Goal: Information Seeking & Learning: Learn about a topic

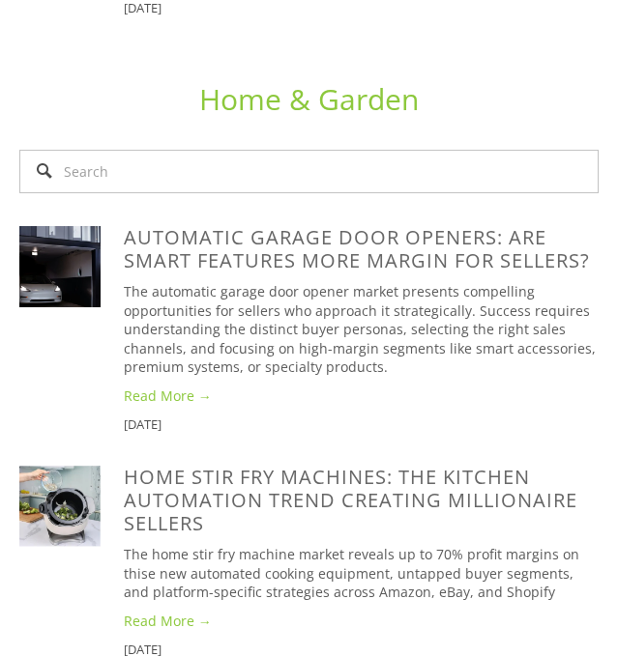
scroll to position [3654, 0]
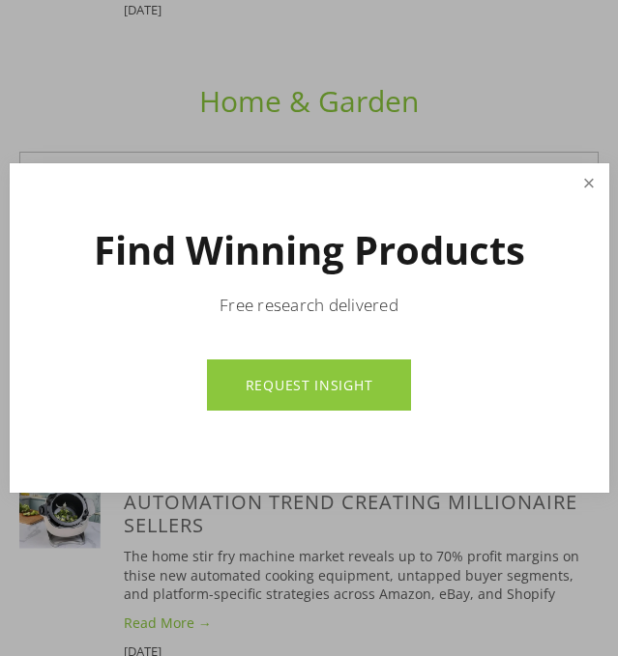
click at [593, 169] on link "Close" at bounding box center [588, 183] width 34 height 34
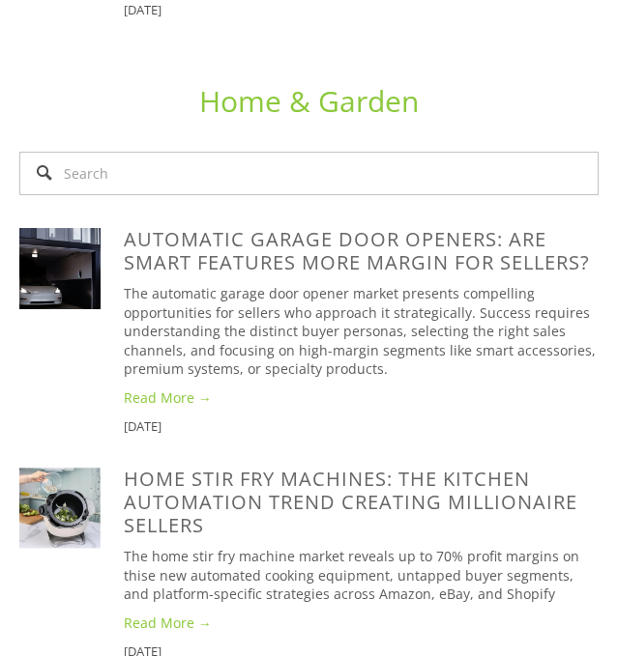
type input "jewellery trends generating millions in [DATE] and where to sell them"
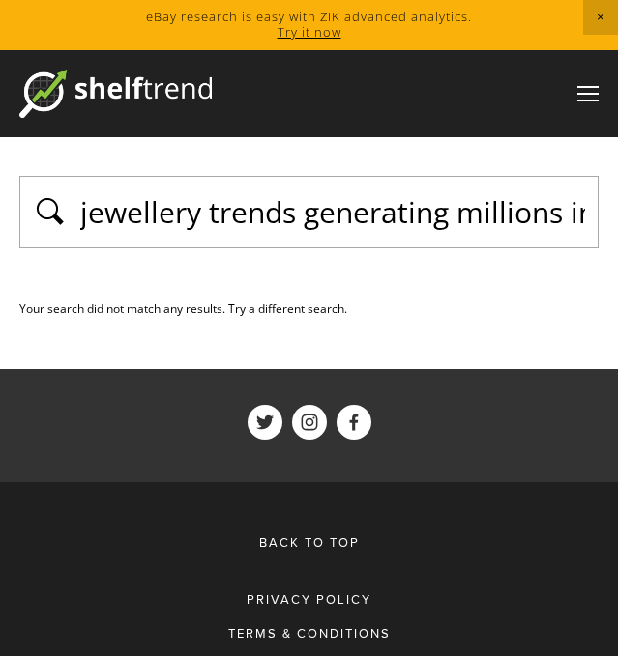
click at [185, 199] on input "jewellery trends generating millions in [DATE] and where to sell them" at bounding box center [332, 212] width 508 height 42
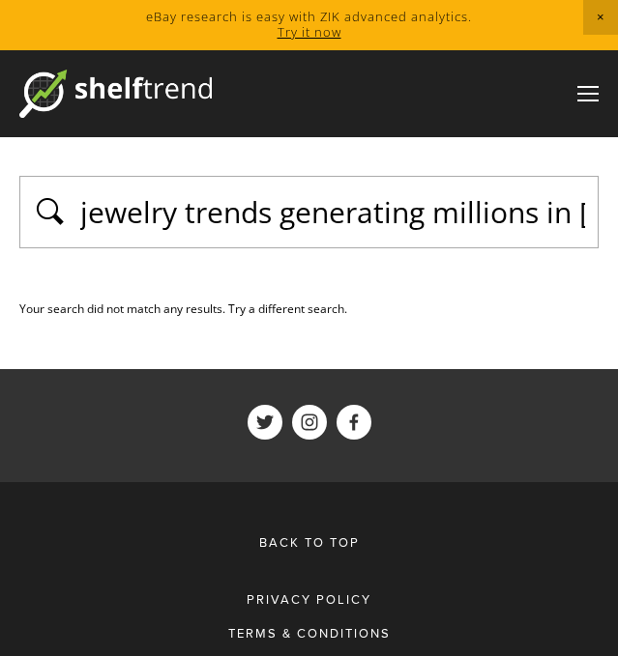
type input "jewelry trends generating millions in 2025 and where to sell them"
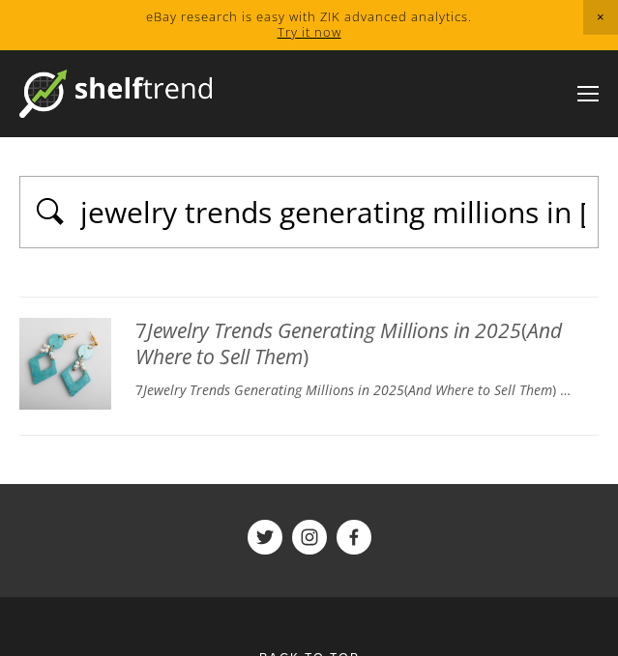
click at [193, 330] on em "Jewelry" at bounding box center [178, 330] width 62 height 27
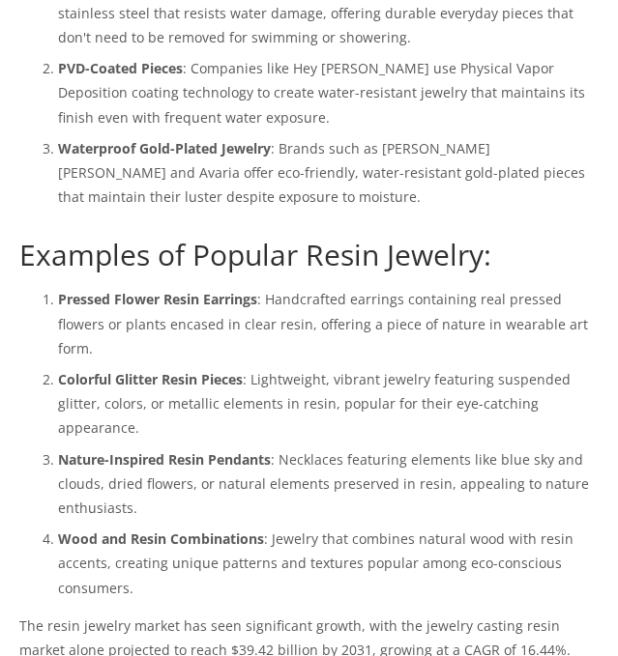
scroll to position [3744, 0]
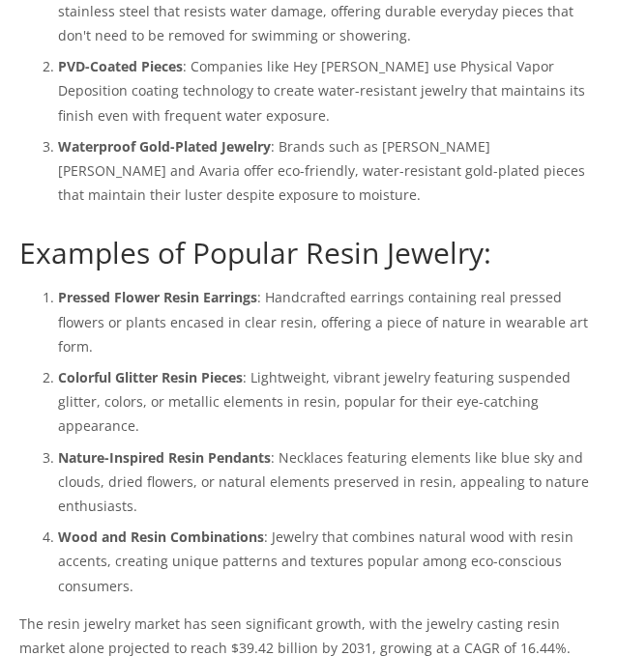
click at [131, 189] on div "Key Insights for Online Sellers Platform Strengths Amazon : Dominates in volume…" at bounding box center [308, 651] width 579 height 3113
